Goal: Task Accomplishment & Management: Manage account settings

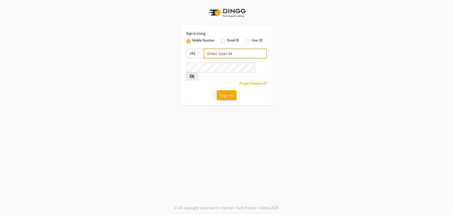
type input "9825499210"
click at [230, 90] on button "Sign In" at bounding box center [227, 95] width 20 height 10
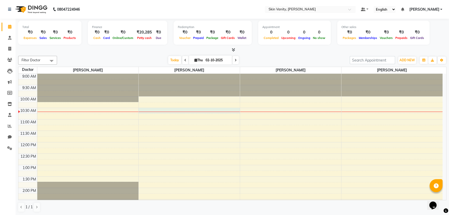
click at [149, 110] on div "9:00 AM 9:30 AM 10:00 AM 10:30 AM 11:00 AM 11:30 AM 12:00 PM 12:30 PM 1:00 PM 1…" at bounding box center [230, 199] width 424 height 251
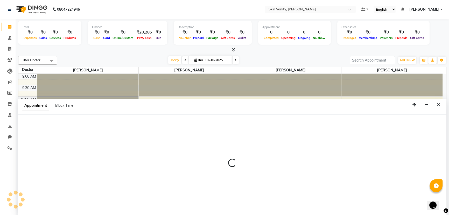
select select "70522"
select select "tentative"
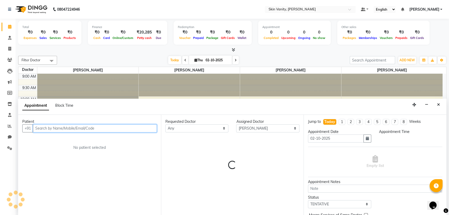
select select "630"
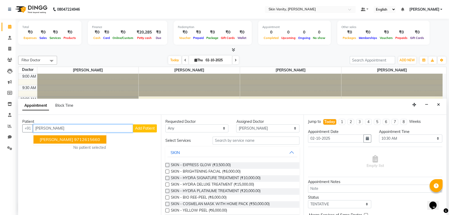
click at [77, 139] on ngb-highlight "9712615660" at bounding box center [87, 139] width 26 height 5
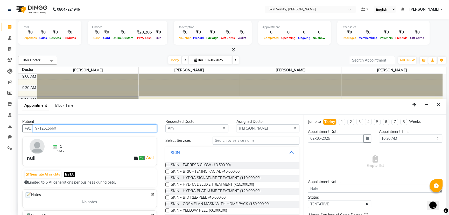
type input "9712615660"
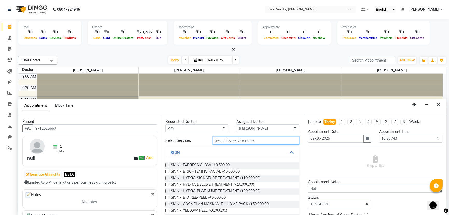
click at [270, 139] on input "text" at bounding box center [256, 140] width 87 height 8
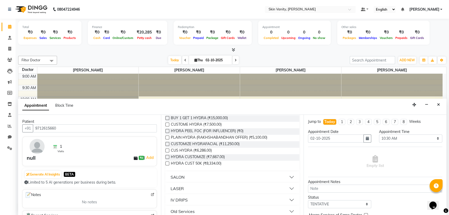
scroll to position [323, 0]
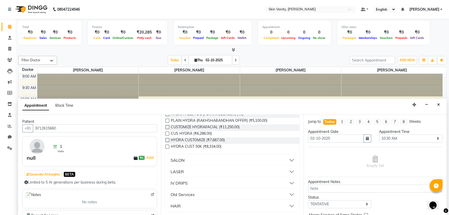
click at [290, 158] on button "SALON" at bounding box center [233, 159] width 130 height 9
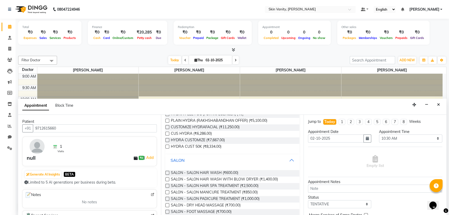
click at [288, 158] on button "SALON" at bounding box center [233, 159] width 130 height 9
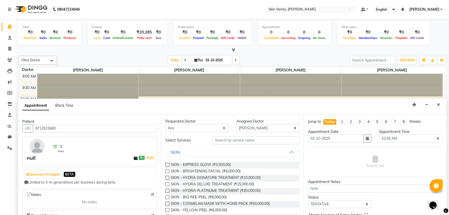
scroll to position [0, 0]
click at [223, 128] on select "Any [PERSON_NAME] [PERSON_NAME] [PERSON_NAME] [PERSON_NAME]" at bounding box center [196, 128] width 63 height 8
click at [226, 106] on div "Appointment Block Time" at bounding box center [232, 107] width 428 height 16
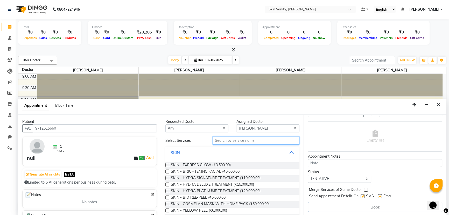
click at [251, 138] on input "text" at bounding box center [256, 140] width 87 height 8
click at [9, 40] on span at bounding box center [9, 38] width 9 height 6
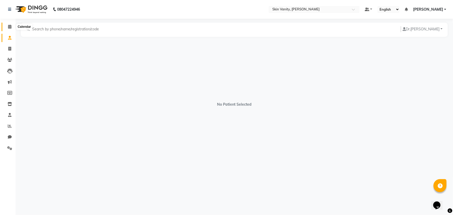
click at [9, 25] on icon at bounding box center [9, 27] width 3 height 4
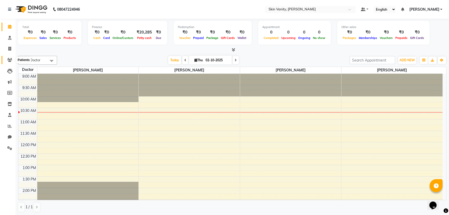
click at [8, 59] on icon at bounding box center [9, 60] width 5 height 4
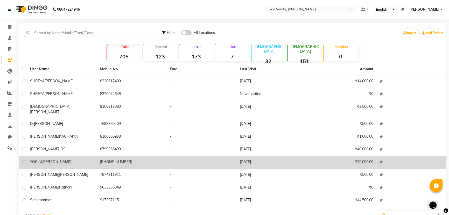
scroll to position [10, 0]
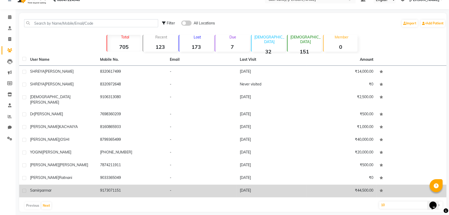
click at [352, 189] on td "₹44,500.00" at bounding box center [342, 190] width 70 height 13
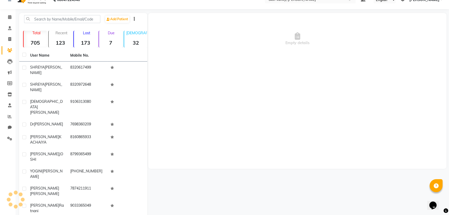
scroll to position [5, 0]
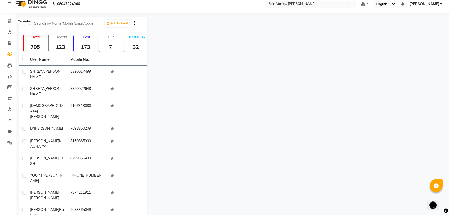
click at [11, 23] on span at bounding box center [9, 21] width 9 height 6
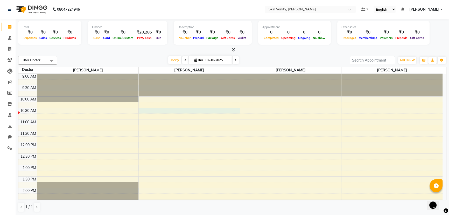
click at [147, 109] on div "9:00 AM 9:30 AM 10:00 AM 10:30 AM 11:00 AM 11:30 AM 12:00 PM 12:30 PM 1:00 PM 1…" at bounding box center [230, 199] width 424 height 251
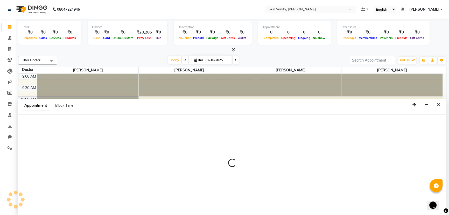
select select "70522"
select select "630"
select select "tentative"
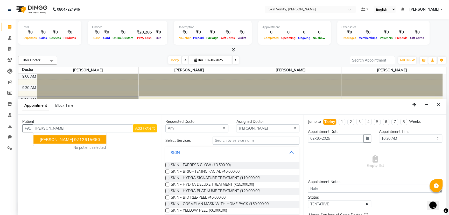
click at [89, 140] on ngb-highlight "9712615660" at bounding box center [87, 139] width 26 height 5
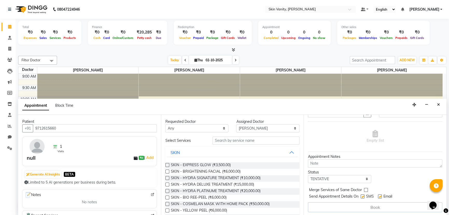
scroll to position [25, 0]
type input "9712615660"
click at [356, 208] on div "Book" at bounding box center [375, 207] width 134 height 10
click at [364, 194] on label at bounding box center [363, 196] width 4 height 4
click at [364, 195] on input "checkbox" at bounding box center [362, 196] width 3 height 3
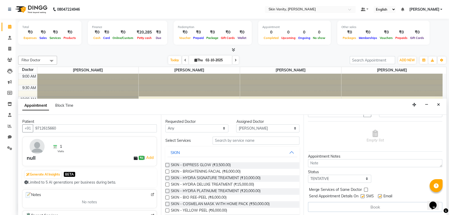
checkbox input "false"
click at [366, 178] on select "Select TENTATIVE CONFIRM CHECK-IN UPCOMING" at bounding box center [339, 179] width 63 height 8
select select "confirm booking"
click at [308, 175] on select "Select TENTATIVE CONFIRM CHECK-IN UPCOMING" at bounding box center [339, 179] width 63 height 8
click at [262, 140] on input "text" at bounding box center [256, 140] width 87 height 8
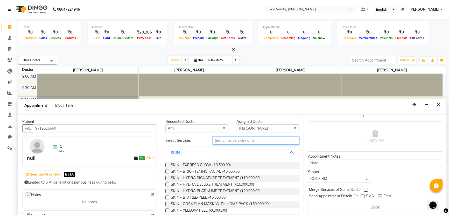
type input "d"
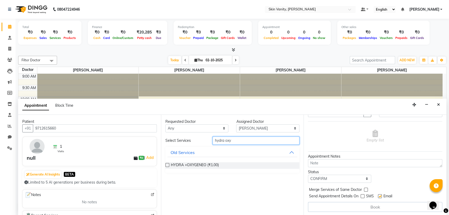
type input "hydra oxy"
click at [168, 165] on label at bounding box center [167, 165] width 4 height 4
click at [168, 165] on input "checkbox" at bounding box center [166, 165] width 3 height 3
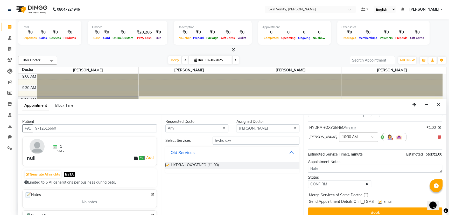
checkbox input "false"
click at [360, 209] on button "Book" at bounding box center [375, 211] width 134 height 9
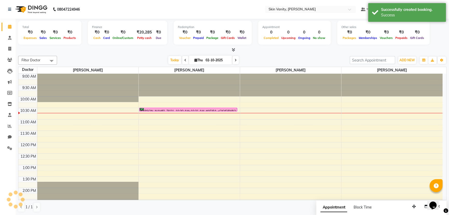
scroll to position [0, 0]
click at [184, 59] on icon at bounding box center [185, 60] width 2 height 3
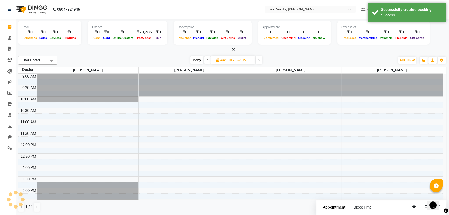
scroll to position [23, 0]
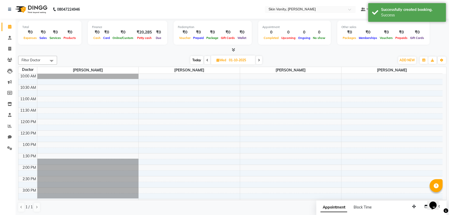
click at [205, 61] on span at bounding box center [207, 60] width 6 height 8
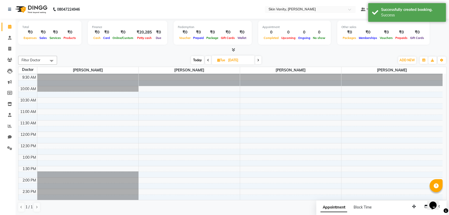
scroll to position [0, 0]
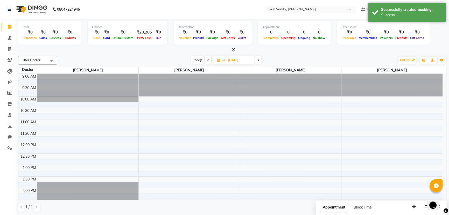
click at [207, 59] on icon at bounding box center [208, 60] width 2 height 3
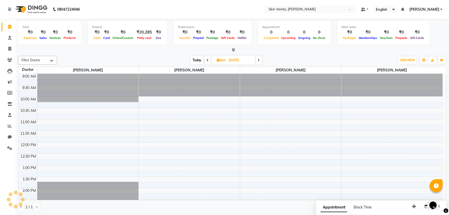
scroll to position [23, 0]
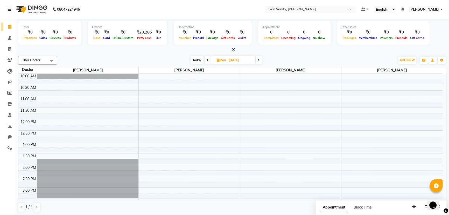
click at [207, 59] on icon at bounding box center [208, 60] width 2 height 3
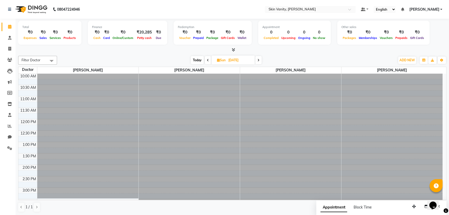
click at [207, 59] on icon at bounding box center [208, 60] width 2 height 3
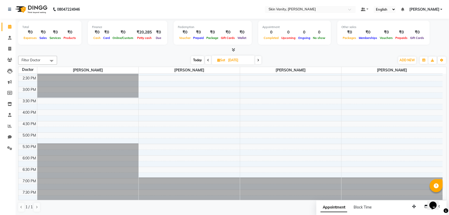
scroll to position [124, 0]
click at [207, 59] on icon at bounding box center [208, 60] width 2 height 3
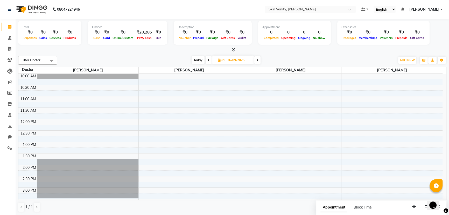
click at [207, 59] on span at bounding box center [209, 60] width 6 height 8
click at [207, 59] on icon at bounding box center [208, 60] width 2 height 3
type input "[DATE]"
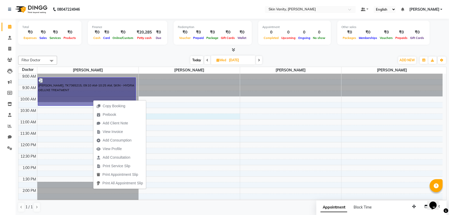
click at [206, 115] on div "9:00 AM 9:30 AM 10:00 AM 10:30 AM 11:00 AM 11:30 AM 12:00 PM 12:30 PM 1:00 PM 1…" at bounding box center [230, 199] width 424 height 251
select select "70522"
select select "tentative"
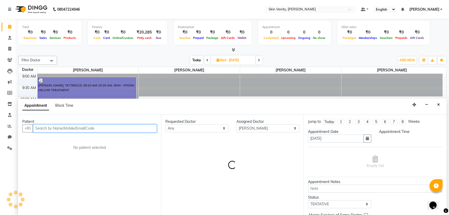
select select "645"
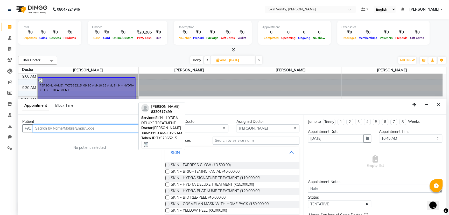
click at [110, 87] on div "[PERSON_NAME], TK7365215, 09:10 AM-10:25 AM, SKIN - HYDRA DELUXE TREATMENT" at bounding box center [87, 92] width 98 height 28
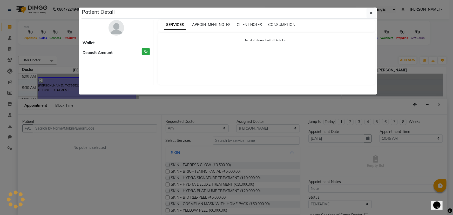
select select "3"
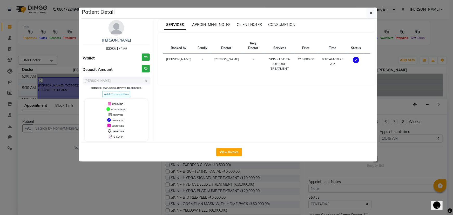
click at [438, 104] on ngb-modal-window "Patient Detail [PERSON_NAME] 8320617499 Wallet ₹0 Deposit Amount ₹0 Select MARK…" at bounding box center [226, 107] width 453 height 215
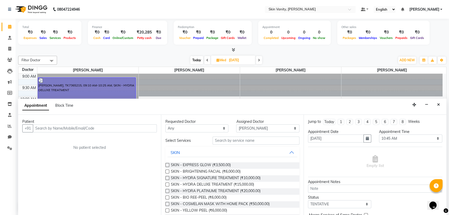
drag, startPoint x: 438, startPoint y: 104, endPoint x: 373, endPoint y: 104, distance: 65.1
click at [436, 104] on button "Close" at bounding box center [439, 105] width 8 height 8
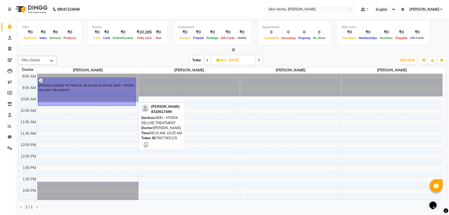
click at [129, 86] on div "[PERSON_NAME], TK7365215, 09:10 AM-10:25 AM, SKIN - HYDRA DELUXE TREATMENT" at bounding box center [87, 92] width 98 height 28
select select "3"
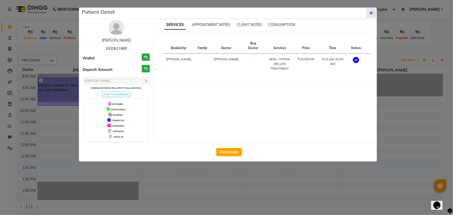
click at [373, 14] on button "button" at bounding box center [371, 13] width 10 height 10
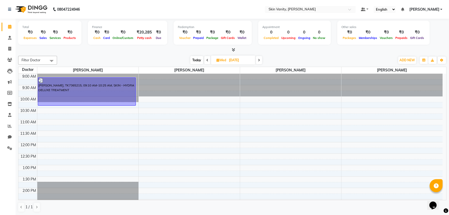
click at [258, 60] on icon at bounding box center [259, 60] width 2 height 3
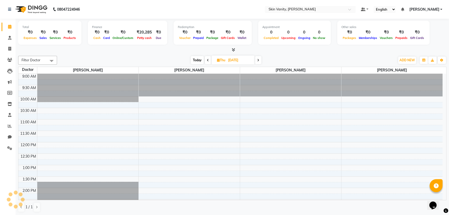
click at [259, 60] on icon at bounding box center [258, 60] width 2 height 3
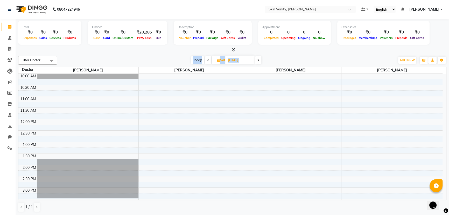
click at [258, 60] on icon at bounding box center [258, 60] width 2 height 3
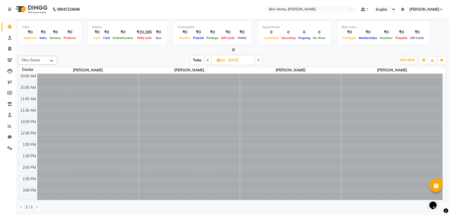
scroll to position [23, 0]
click at [257, 61] on icon at bounding box center [258, 60] width 2 height 3
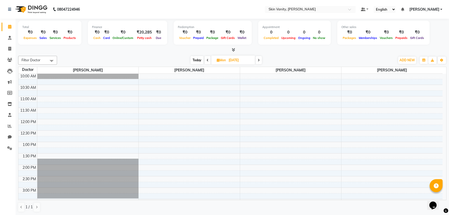
click at [257, 61] on span at bounding box center [259, 60] width 6 height 8
click at [257, 61] on icon at bounding box center [258, 60] width 2 height 3
click at [257, 61] on span at bounding box center [259, 60] width 6 height 8
type input "02-10-2025"
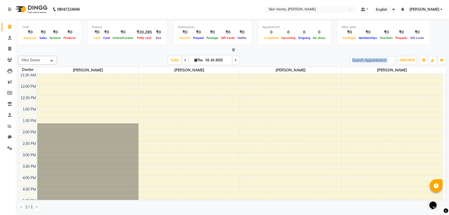
scroll to position [47, 0]
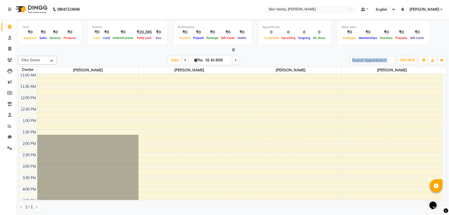
click at [357, 107] on div "9:00 AM 9:30 AM 10:00 AM 10:30 AM 11:00 AM 11:30 AM 12:00 PM 12:30 PM 1:00 PM 1…" at bounding box center [230, 152] width 424 height 251
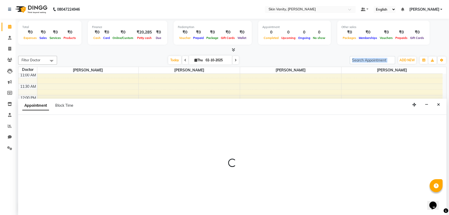
select select "70524"
select select "tentative"
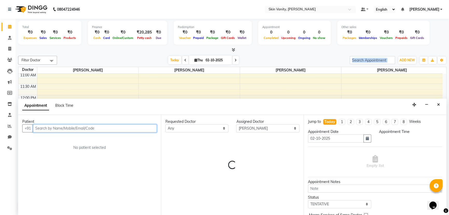
select select "750"
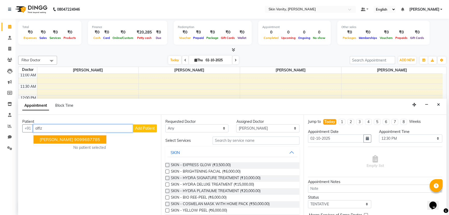
click at [74, 137] on ngb-highlight "9099687785" at bounding box center [87, 139] width 26 height 5
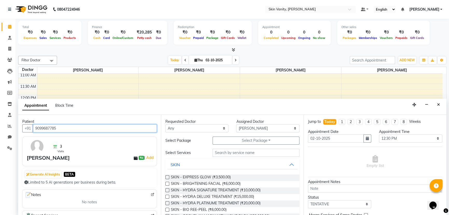
type input "9099687785"
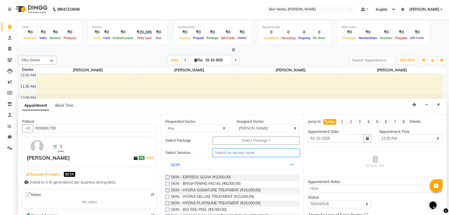
click at [270, 154] on input "text" at bounding box center [256, 153] width 87 height 8
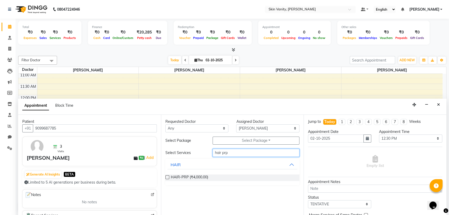
type input "hair prp"
click at [167, 177] on label at bounding box center [167, 177] width 4 height 4
click at [167, 177] on input "checkbox" at bounding box center [166, 177] width 3 height 3
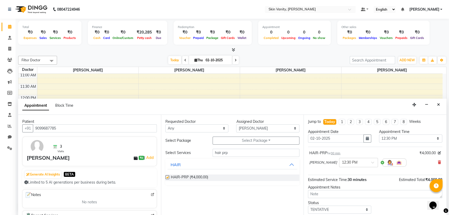
checkbox input "false"
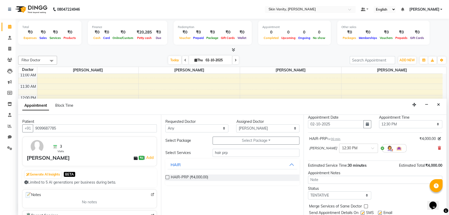
scroll to position [31, 0]
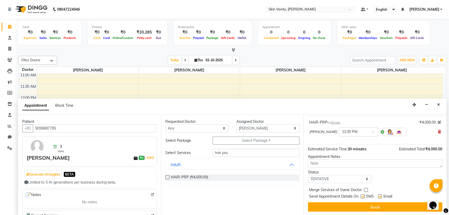
click at [361, 194] on label at bounding box center [363, 196] width 4 height 4
click at [361, 195] on input "checkbox" at bounding box center [362, 196] width 3 height 3
checkbox input "false"
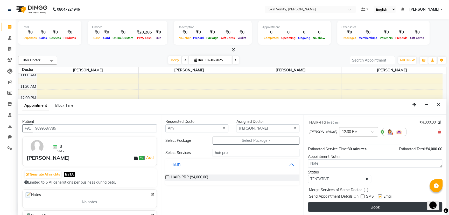
click at [335, 206] on button "Book" at bounding box center [375, 206] width 134 height 9
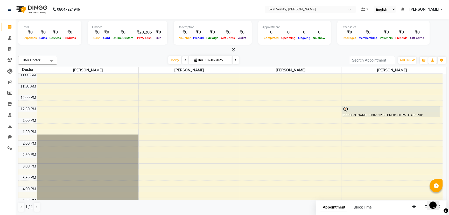
scroll to position [47, 0]
click at [246, 99] on div "9:00 AM 9:30 AM 10:00 AM 10:30 AM 11:00 AM 11:30 AM 12:00 PM 12:30 PM 1:00 PM 1…" at bounding box center [230, 152] width 424 height 251
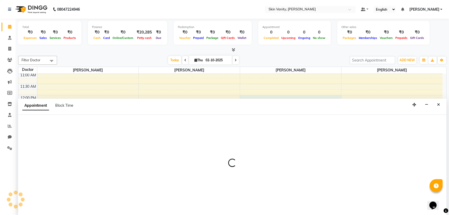
scroll to position [0, 0]
select select "70523"
select select "720"
select select "tentative"
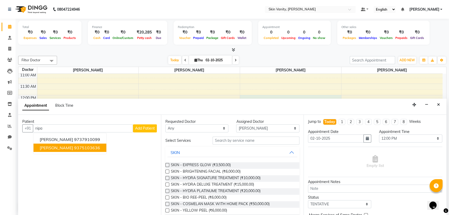
click at [86, 149] on ngb-highlight "9375103636" at bounding box center [87, 147] width 26 height 5
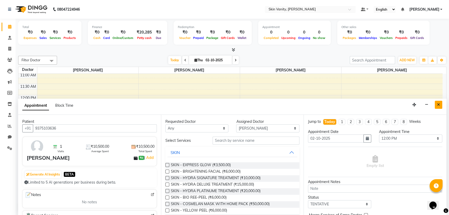
type input "9375103636"
click at [439, 106] on button "Close" at bounding box center [439, 105] width 8 height 8
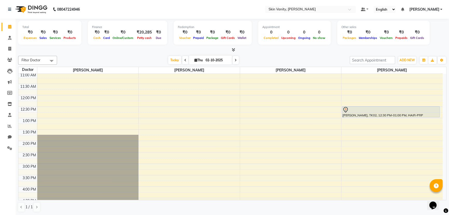
click at [139, 4] on nav "08047224946 Select Location × Skin Vanity, Anand Default Panel My Panel English…" at bounding box center [224, 9] width 449 height 19
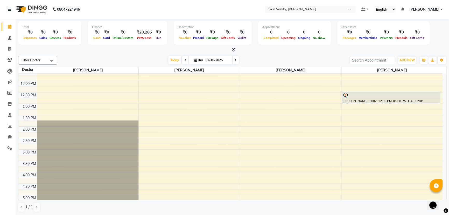
scroll to position [94, 0]
